Goal: Task Accomplishment & Management: Manage account settings

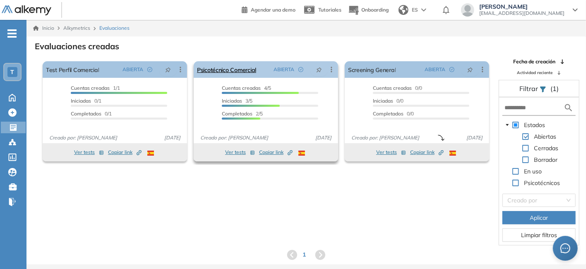
click at [287, 67] on span "ABIERTA" at bounding box center [284, 69] width 21 height 7
click at [332, 67] on icon at bounding box center [331, 69] width 8 height 8
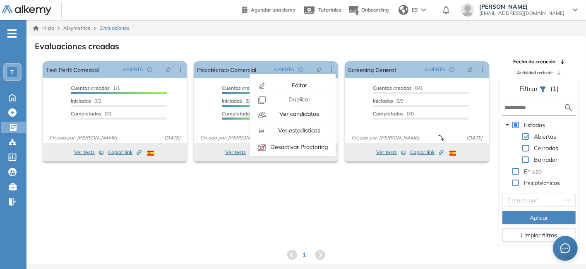
click at [232, 207] on div "El proctoring será activado ¡Importante!: Los usuarios que ya realizaron la eva…" at bounding box center [306, 152] width 559 height 188
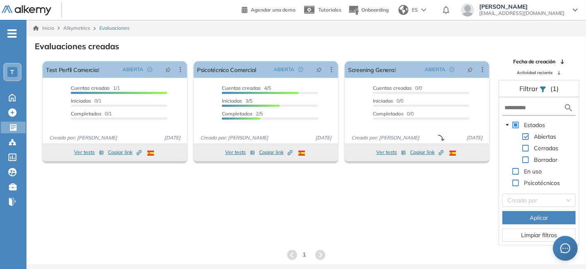
click at [8, 68] on div "T" at bounding box center [12, 72] width 10 height 10
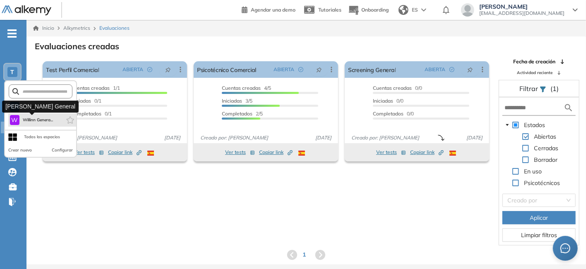
click at [23, 120] on span "Willinn Genera..." at bounding box center [38, 120] width 31 height 7
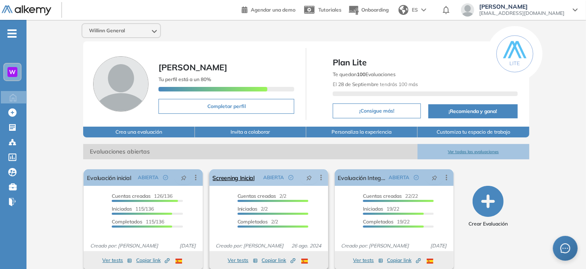
click at [320, 177] on icon at bounding box center [321, 177] width 8 height 8
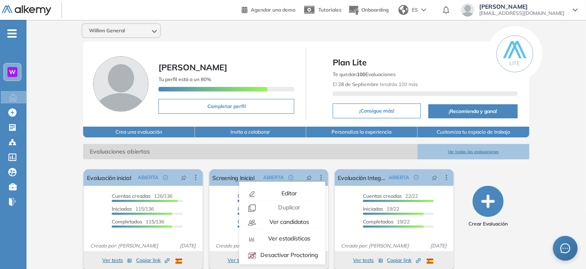
click at [563, 143] on div "Willinn General [PERSON_NAME] perfil está a un 80% Completar perfil Plan Lite T…" at bounding box center [306, 203] width 560 height 366
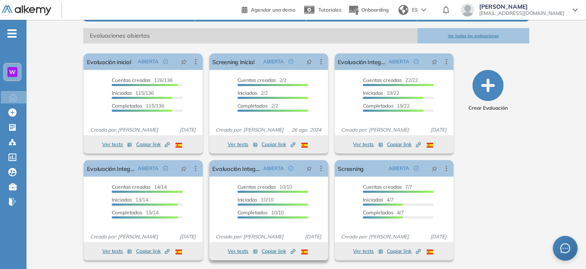
scroll to position [75, 0]
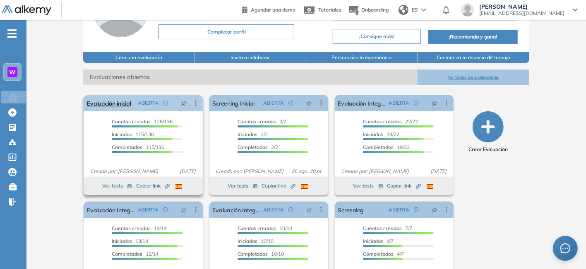
click at [195, 103] on icon at bounding box center [196, 103] width 8 height 8
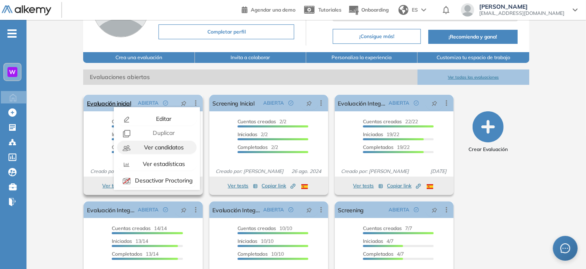
click at [170, 149] on span "Ver candidatos" at bounding box center [162, 147] width 41 height 7
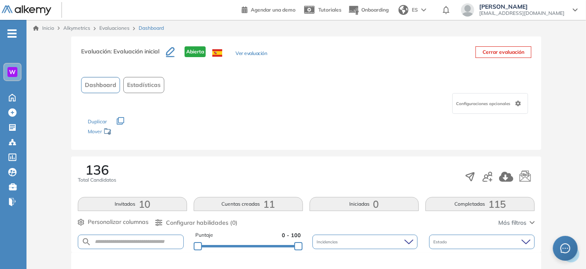
click at [136, 245] on form at bounding box center [131, 242] width 106 height 14
click at [124, 243] on input "text" at bounding box center [137, 242] width 92 height 6
type input "**********"
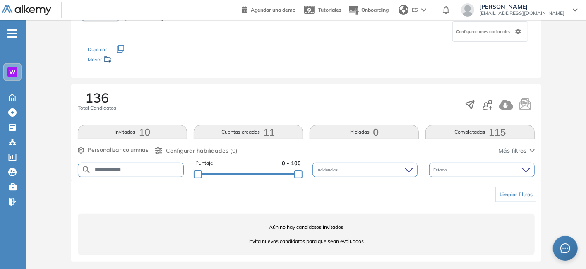
scroll to position [73, 0]
drag, startPoint x: 136, startPoint y: 168, endPoint x: 76, endPoint y: 165, distance: 59.7
click at [76, 165] on div "**********" at bounding box center [306, 131] width 470 height 96
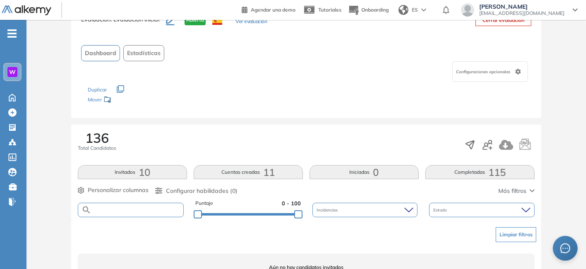
click at [145, 207] on input "text" at bounding box center [137, 210] width 92 height 6
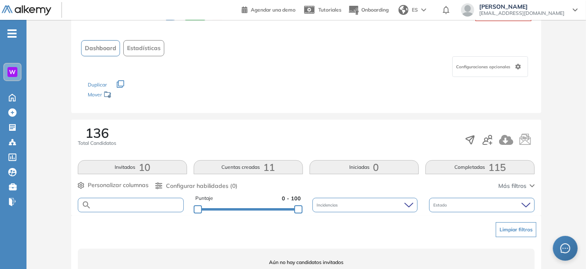
scroll to position [73, 0]
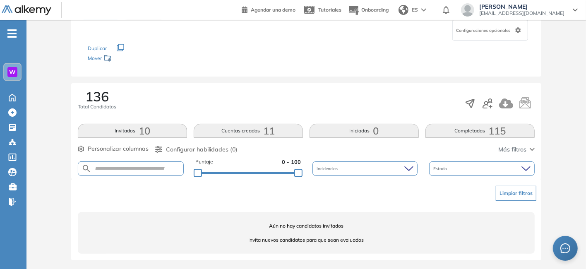
click at [119, 173] on form at bounding box center [131, 168] width 106 height 14
click at [128, 170] on input "text" at bounding box center [137, 169] width 92 height 6
drag, startPoint x: 156, startPoint y: 168, endPoint x: 45, endPoint y: 170, distance: 110.9
click at [45, 170] on div "Evaluación : Evaluación inicial Abierta Ver evaluación Cerrar evaluación Dashbo…" at bounding box center [306, 116] width 553 height 307
click at [209, 92] on div "136 Total Candidatos" at bounding box center [306, 103] width 457 height 27
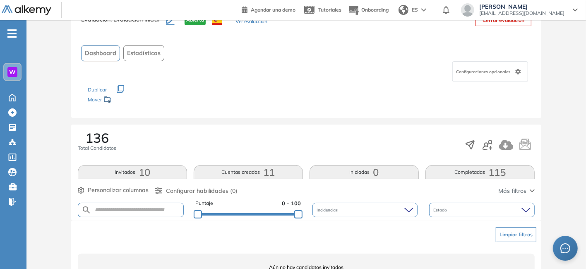
scroll to position [0, 0]
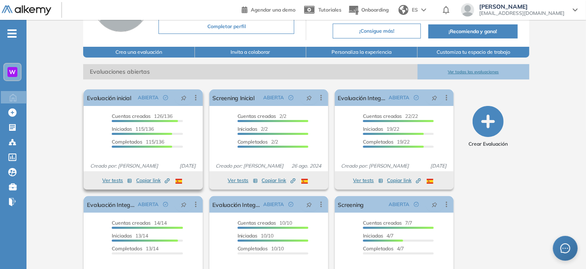
scroll to position [83, 0]
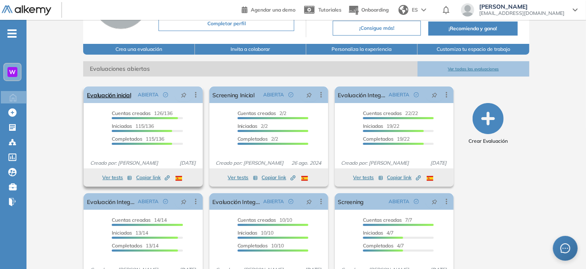
click at [195, 94] on icon at bounding box center [196, 95] width 8 height 8
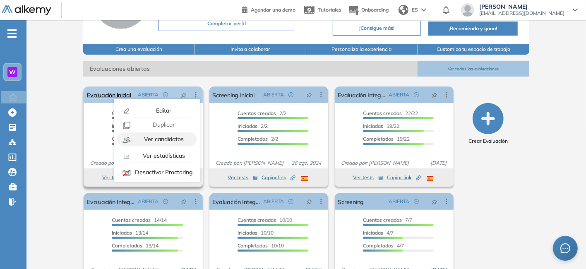
click at [170, 138] on span "Ver candidatos" at bounding box center [162, 138] width 41 height 7
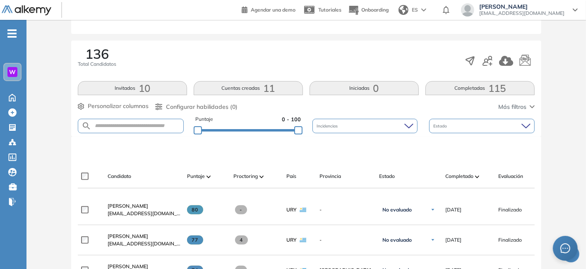
scroll to position [123, 0]
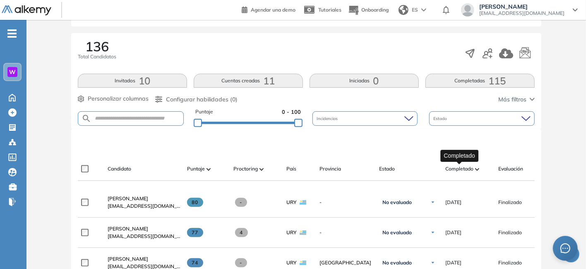
click at [467, 169] on span "Completado" at bounding box center [459, 168] width 28 height 7
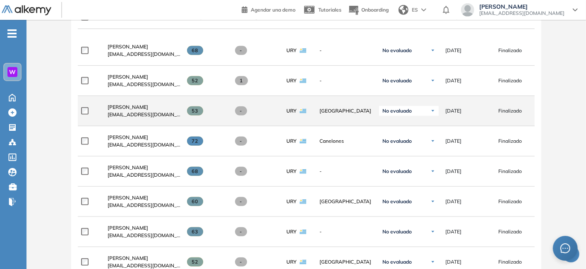
scroll to position [289, 0]
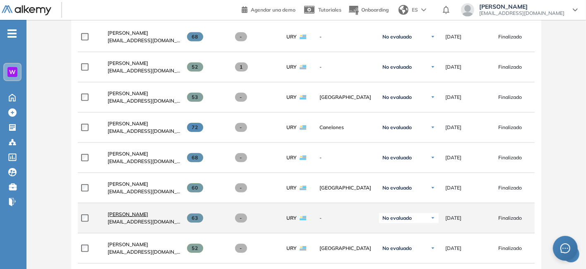
click at [120, 217] on span "[PERSON_NAME]" at bounding box center [128, 214] width 41 height 6
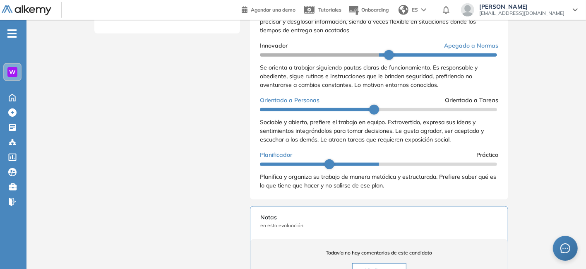
scroll to position [47, 0]
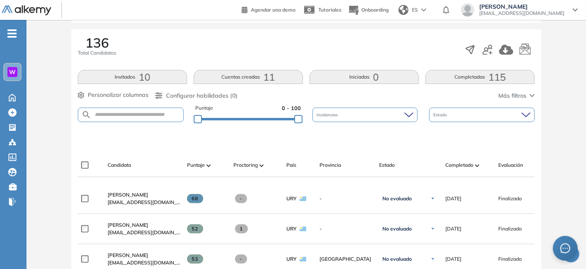
scroll to position [166, 0]
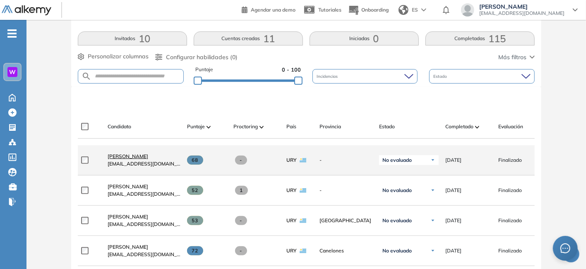
click at [130, 157] on span "[PERSON_NAME]" at bounding box center [128, 156] width 41 height 6
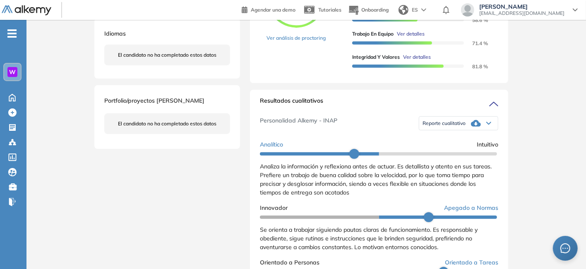
scroll to position [197, 0]
